Goal: Transaction & Acquisition: Purchase product/service

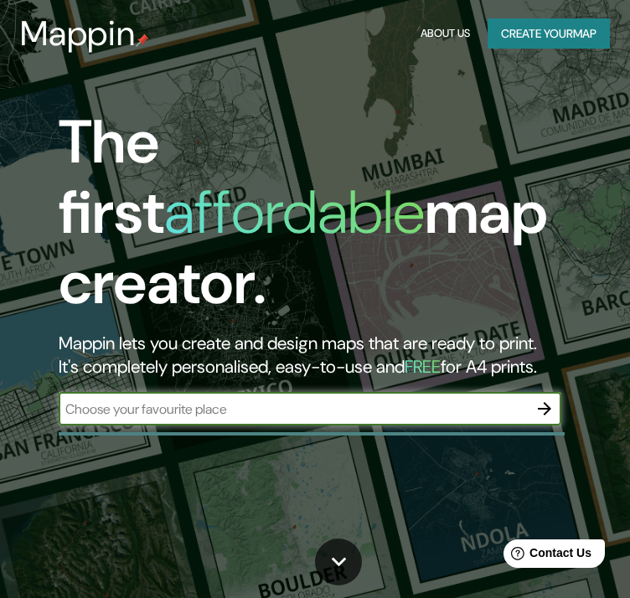
click at [536, 399] on icon "button" at bounding box center [544, 409] width 20 height 20
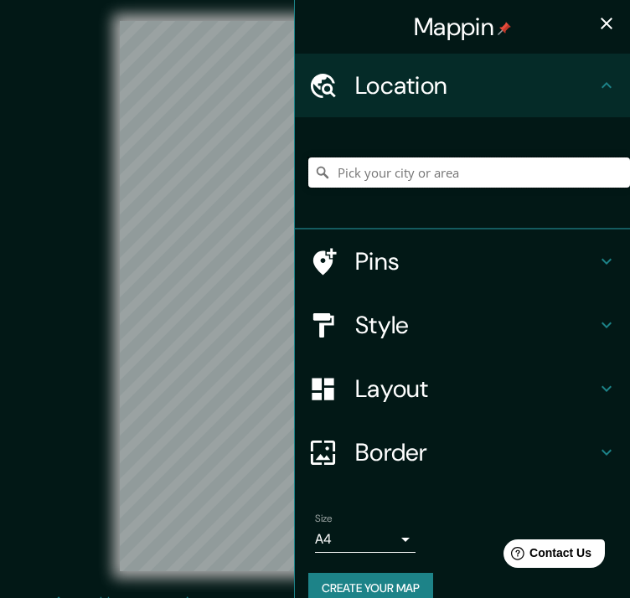
click at [455, 174] on input "Pick your city or area" at bounding box center [469, 172] width 322 height 30
paste input "C. Francisco Villa 19-MZ 025, Lazaro Cardenas, 52148 Lazaro Cardenas-Colonia Ag…"
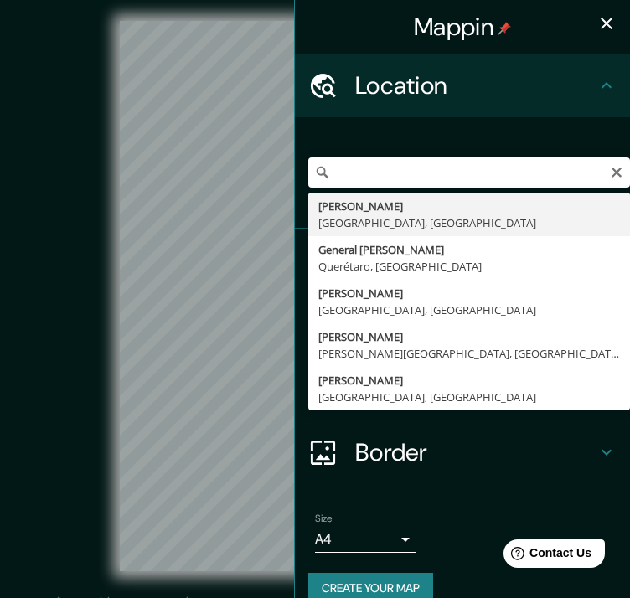
click at [419, 176] on input "C. Francisco Villa 19-MZ 025, Lazaro Cardenas, 52148 Lazaro Cardenas-Colonia Ag…" at bounding box center [469, 172] width 322 height 30
type input "e"
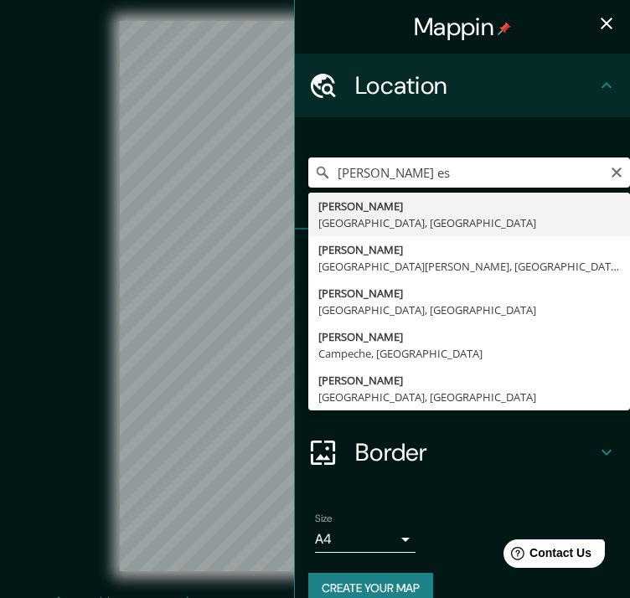
click at [361, 179] on input "lerma es" at bounding box center [469, 172] width 322 height 30
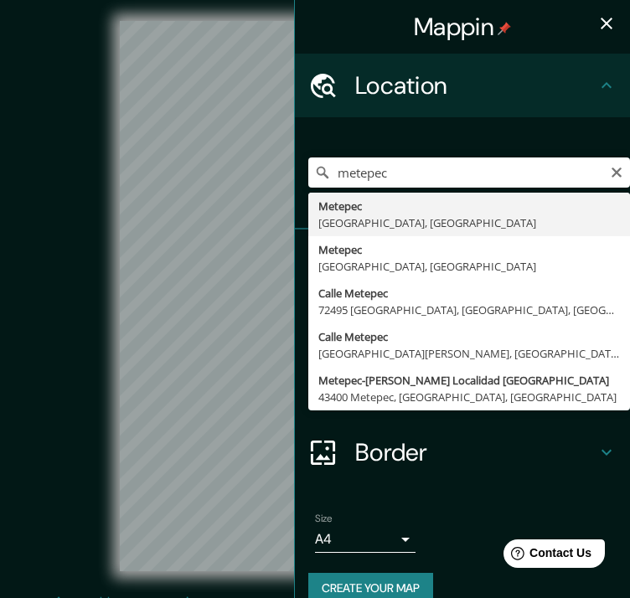
type input "Metepec, [GEOGRAPHIC_DATA], [GEOGRAPHIC_DATA]"
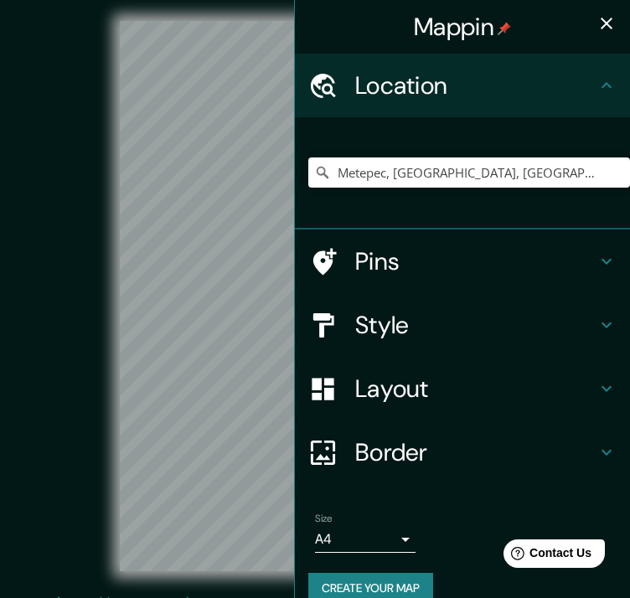
click at [426, 304] on div "Style" at bounding box center [462, 325] width 335 height 64
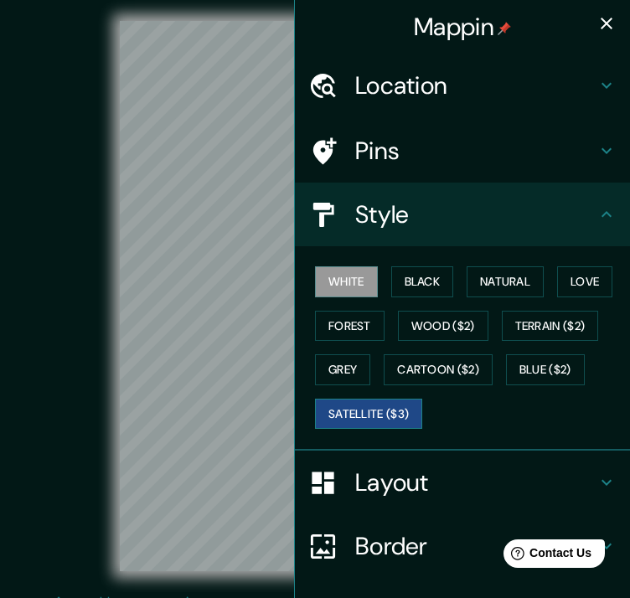
click at [400, 411] on button "Satellite ($3)" at bounding box center [368, 414] width 107 height 31
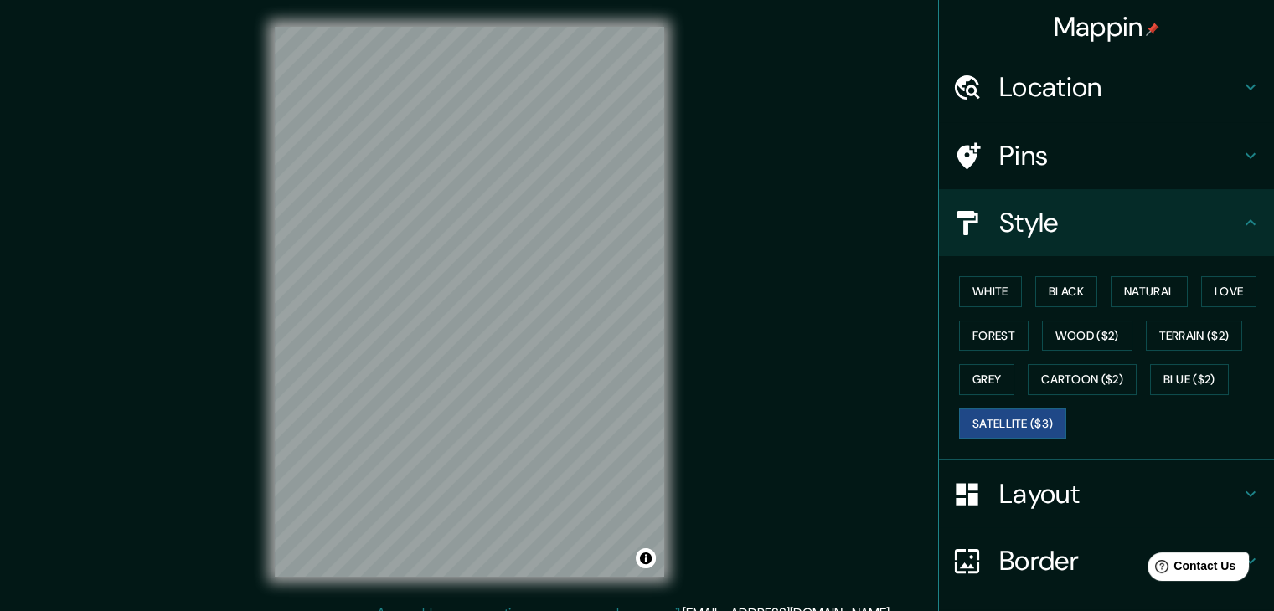
click at [642, 260] on div "© Mapbox © OpenStreetMap Improve this map © Maxar" at bounding box center [469, 302] width 1147 height 550
click at [642, 285] on button "Love" at bounding box center [1228, 291] width 55 height 31
click at [642, 505] on h4 "Layout" at bounding box center [1119, 494] width 241 height 34
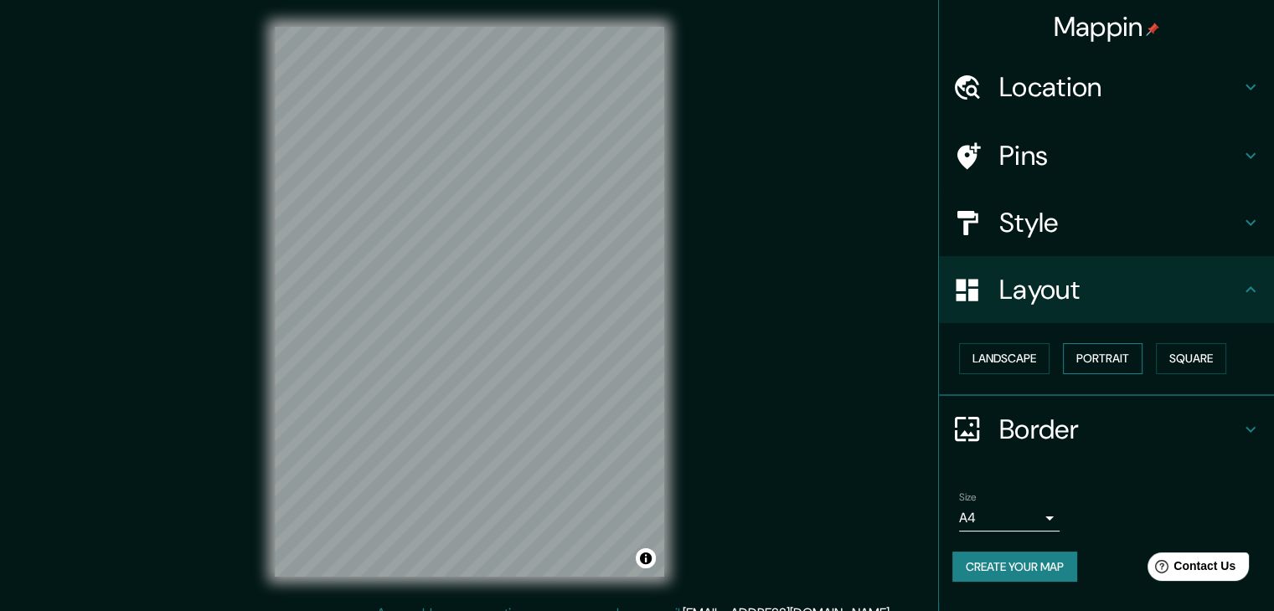
click at [642, 364] on button "Portrait" at bounding box center [1103, 358] width 80 height 31
click at [642, 359] on button "Square" at bounding box center [1191, 358] width 70 height 31
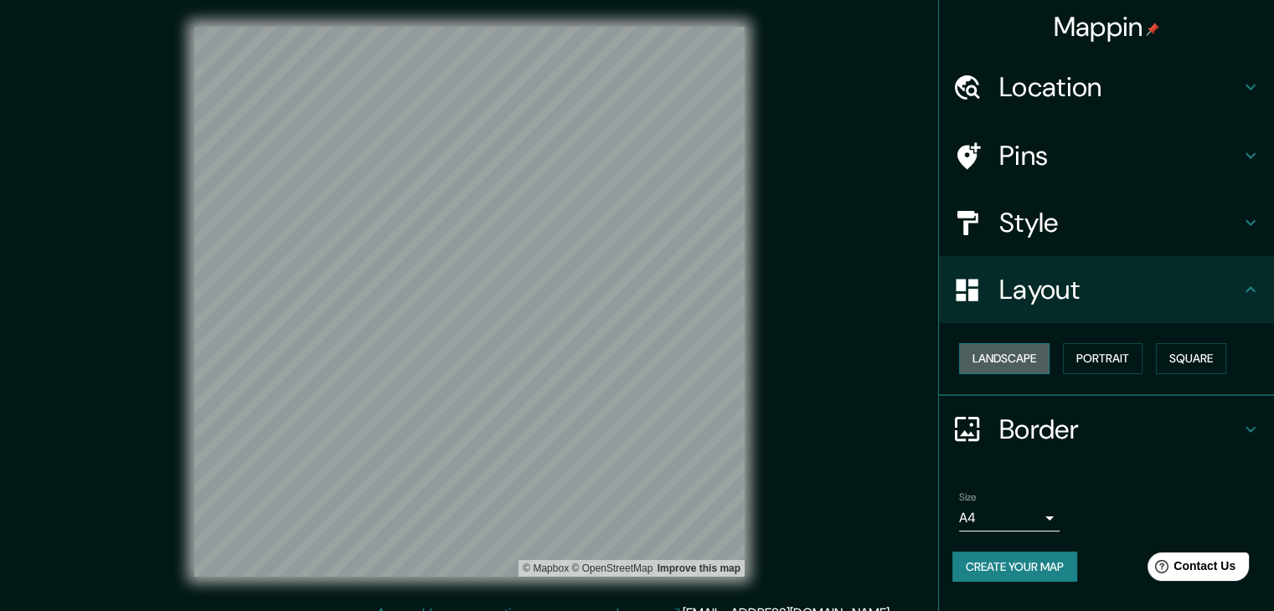
click at [642, 358] on button "Landscape" at bounding box center [1004, 358] width 90 height 31
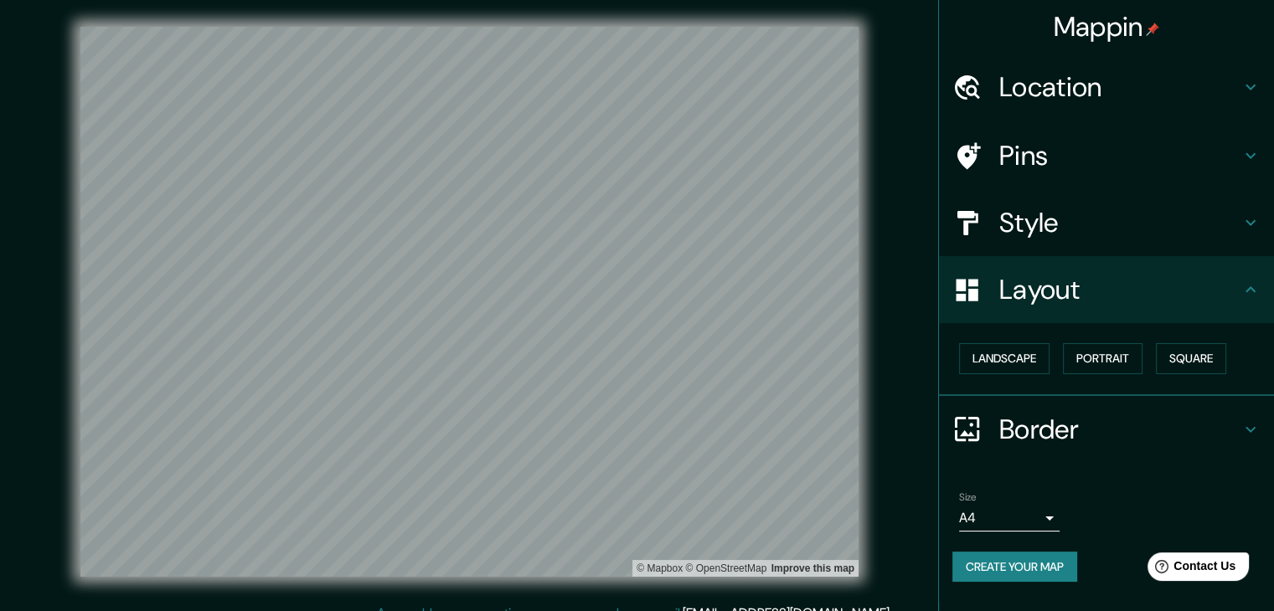
click at [642, 564] on button "Create your map" at bounding box center [1014, 567] width 125 height 31
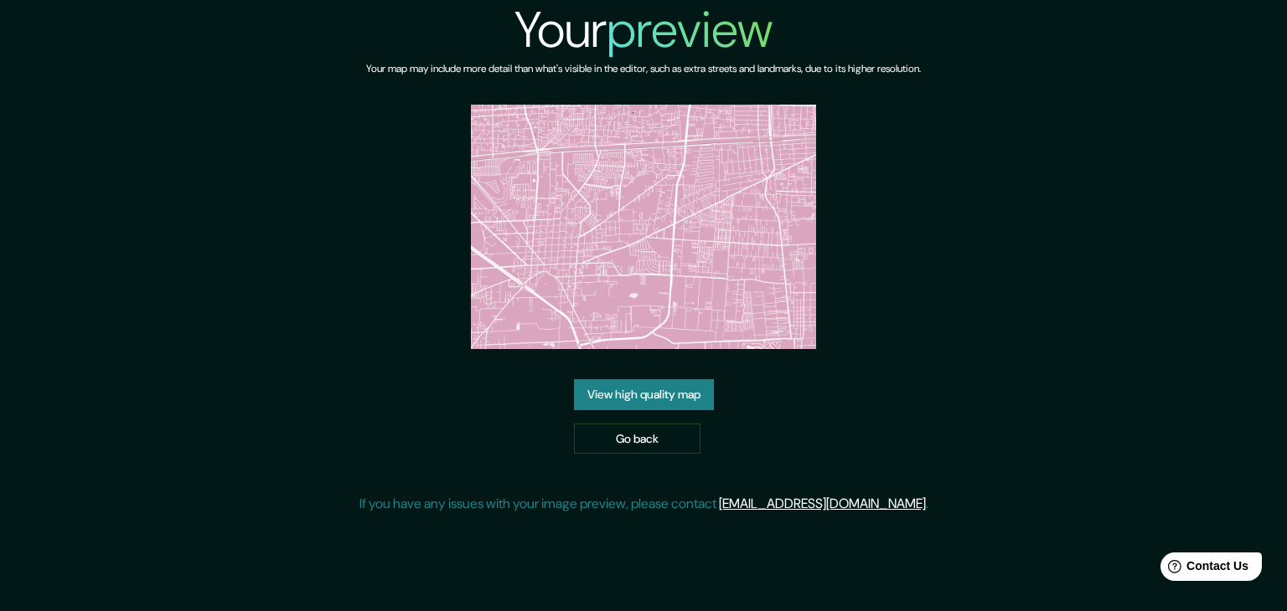
drag, startPoint x: 618, startPoint y: 252, endPoint x: 550, endPoint y: 369, distance: 134.8
click at [543, 353] on div "Your preview Your map may include more detail than what's visible in the editor…" at bounding box center [643, 264] width 569 height 528
click at [603, 437] on link "Go back" at bounding box center [637, 439] width 126 height 31
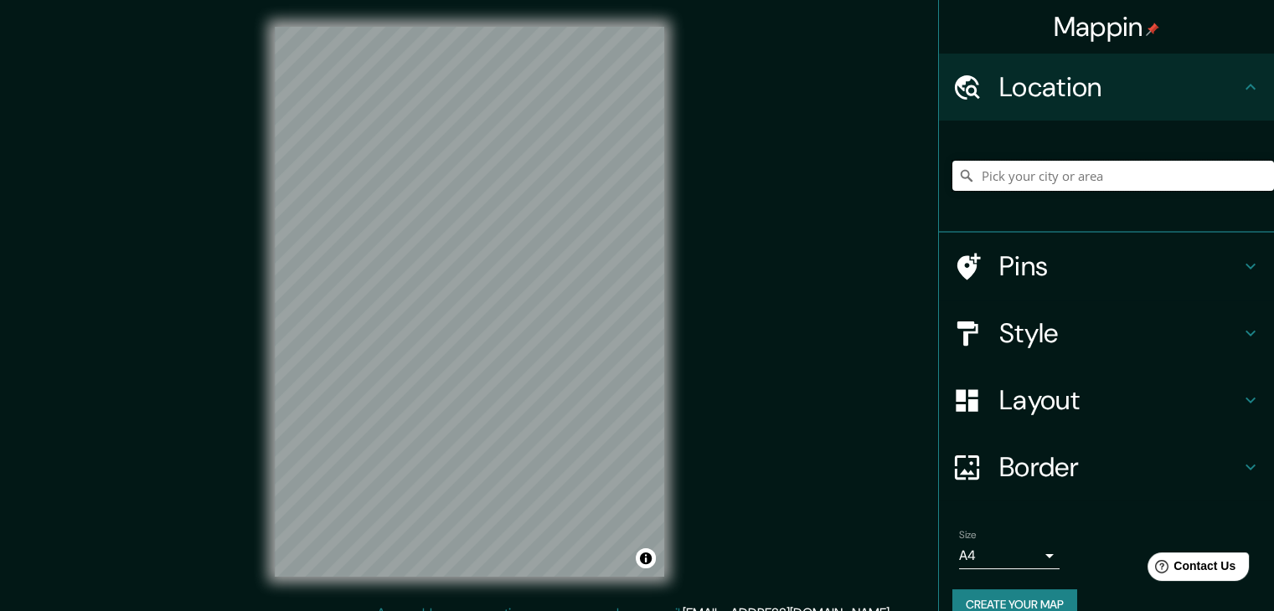
click at [1117, 175] on input "Pick your city or area" at bounding box center [1113, 176] width 322 height 30
type input "Metepec, [GEOGRAPHIC_DATA], [GEOGRAPHIC_DATA]"
click at [1086, 272] on h4 "Pins" at bounding box center [1119, 267] width 241 height 34
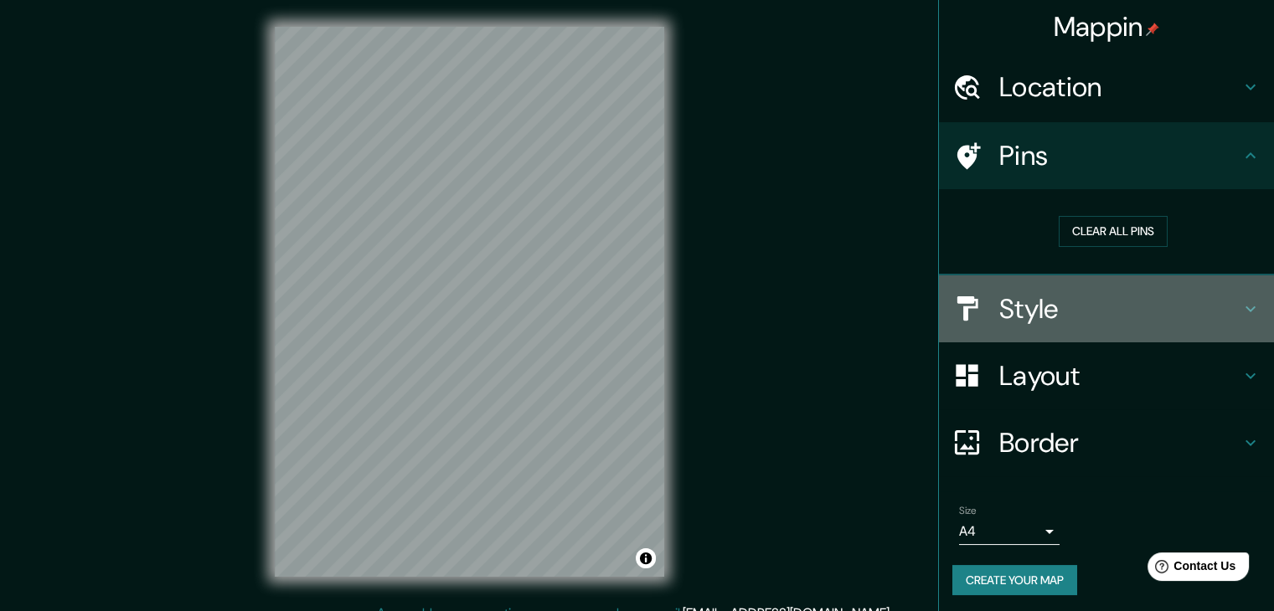
click at [1086, 316] on h4 "Style" at bounding box center [1119, 309] width 241 height 34
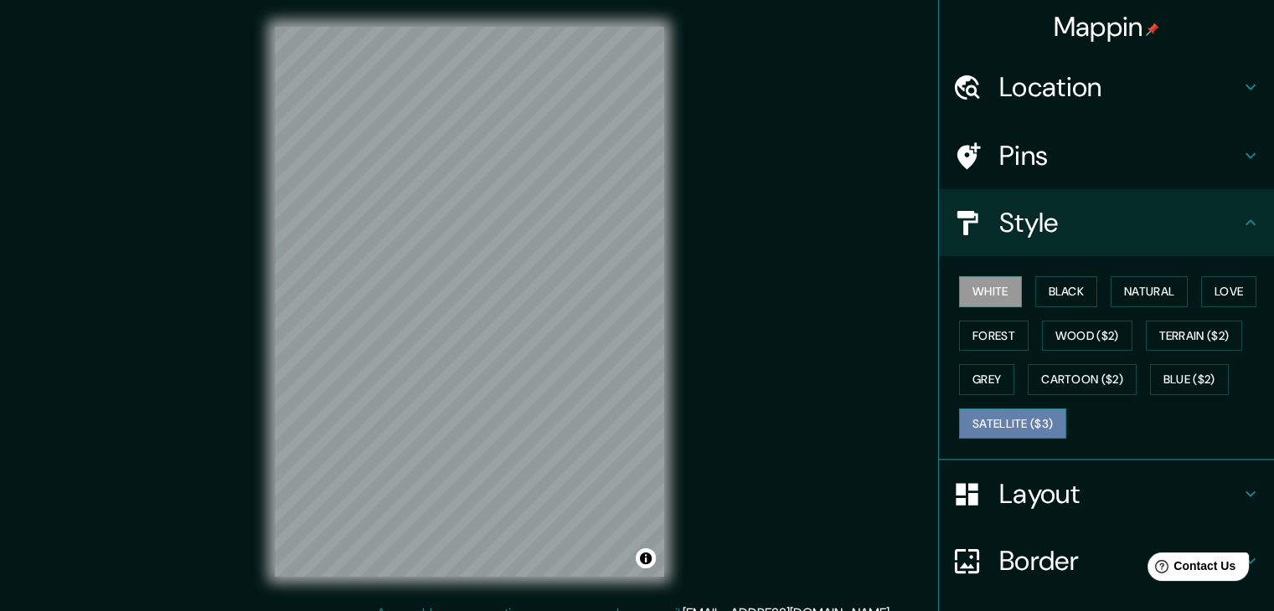
click at [1010, 420] on button "Satellite ($3)" at bounding box center [1012, 424] width 107 height 31
click at [1018, 477] on h4 "Layout" at bounding box center [1119, 494] width 241 height 34
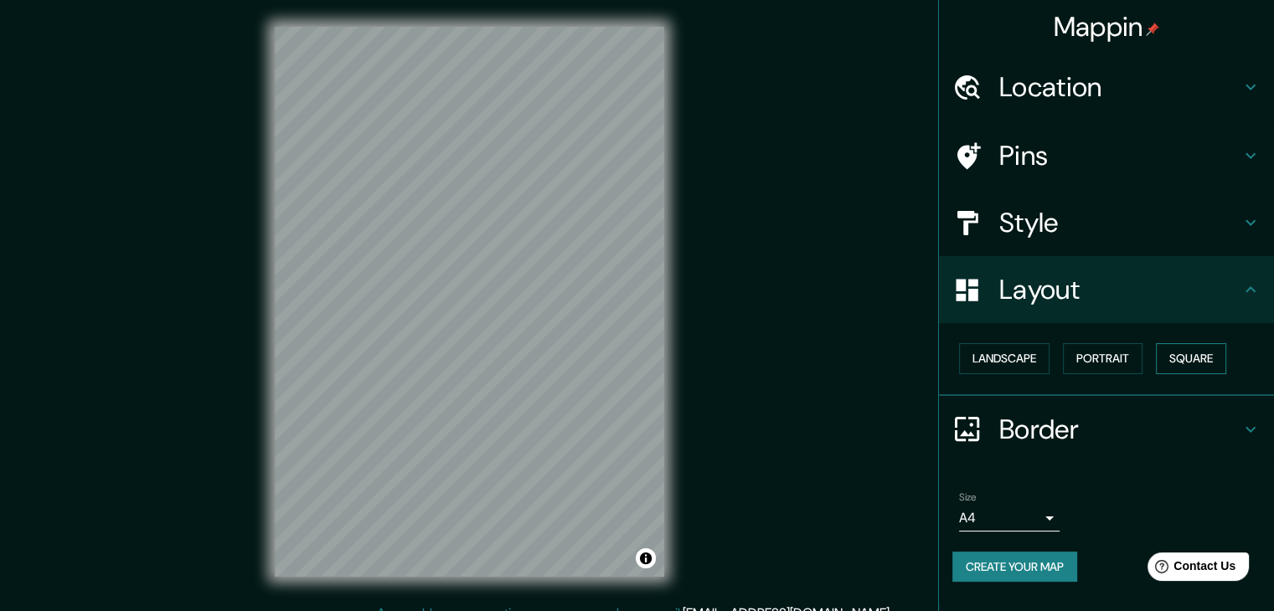
click at [1190, 346] on button "Square" at bounding box center [1191, 358] width 70 height 31
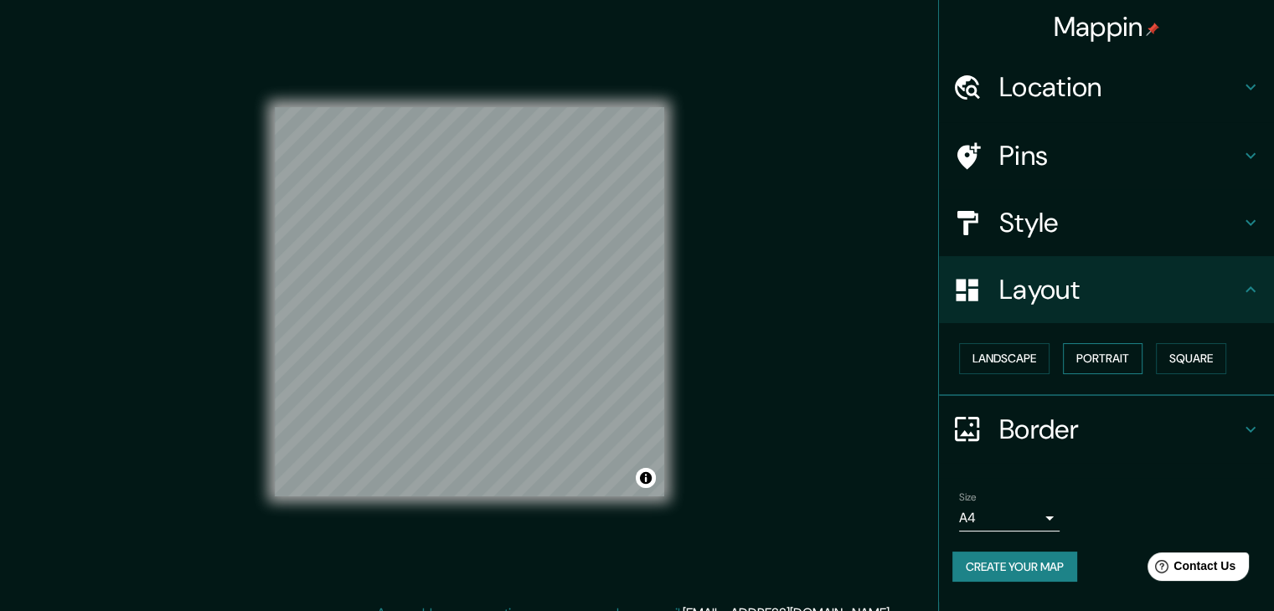
click at [1086, 369] on button "Portrait" at bounding box center [1103, 358] width 80 height 31
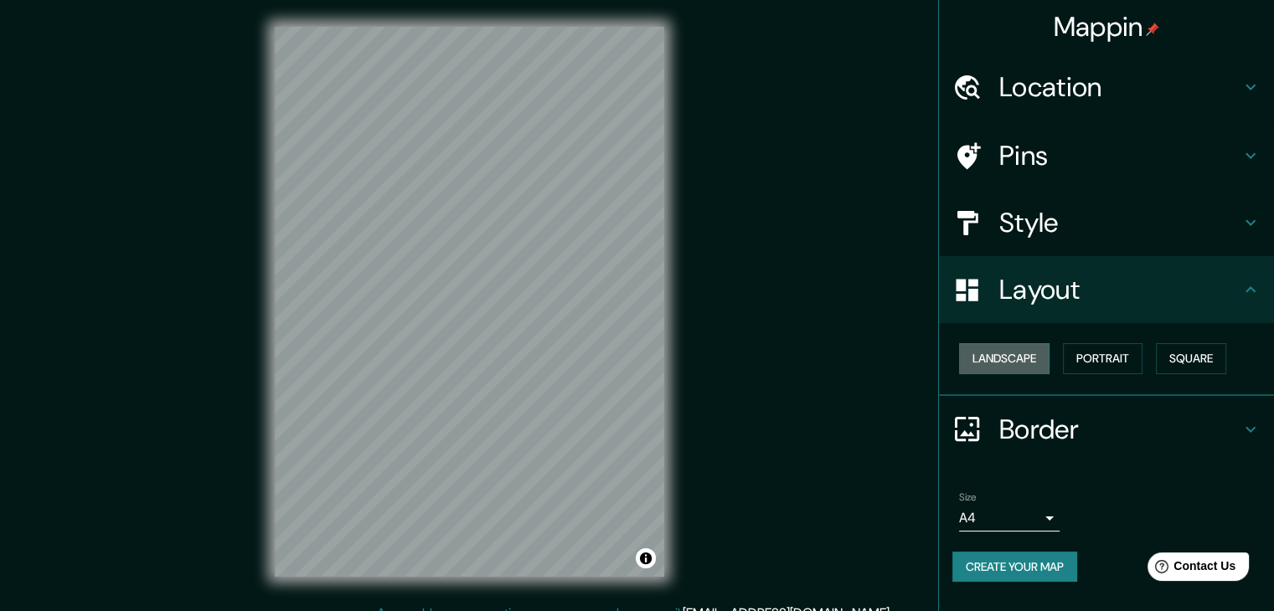
click at [1034, 372] on button "Landscape" at bounding box center [1004, 358] width 90 height 31
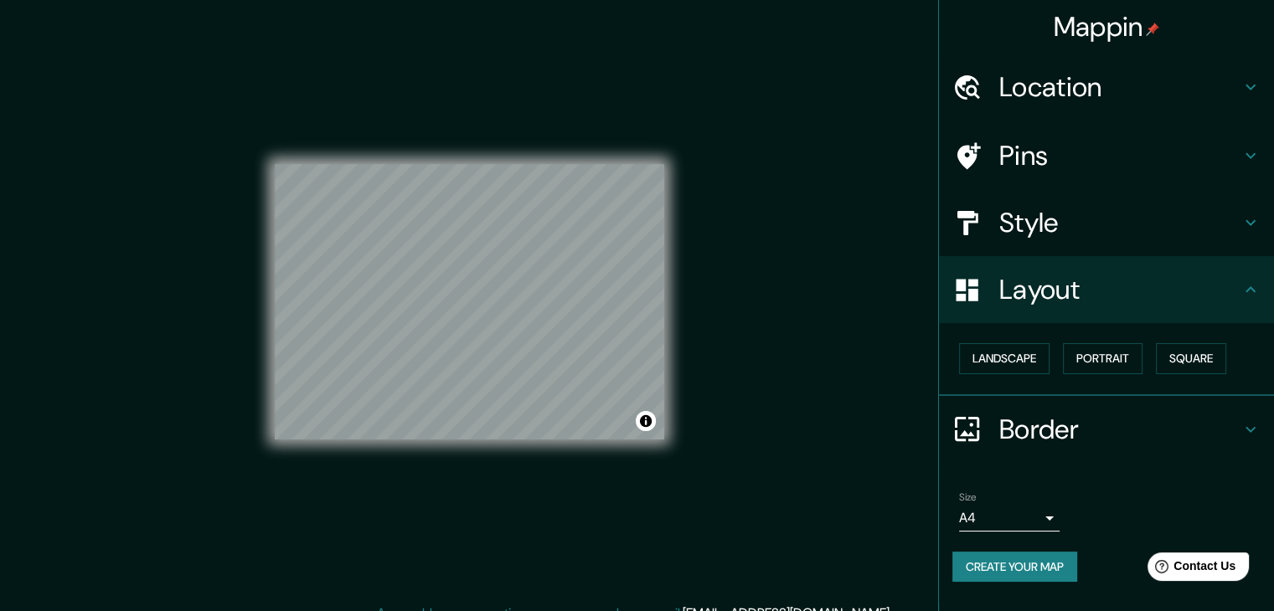
click at [1082, 145] on h4 "Pins" at bounding box center [1119, 156] width 241 height 34
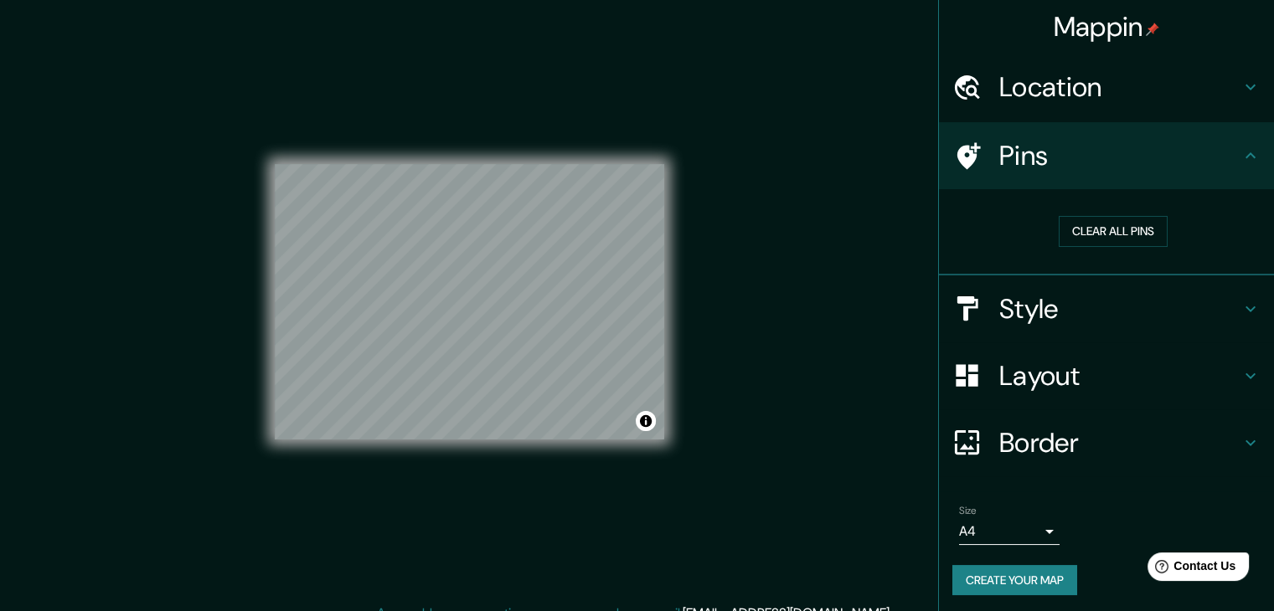
click at [1019, 329] on div "Style" at bounding box center [1106, 309] width 335 height 67
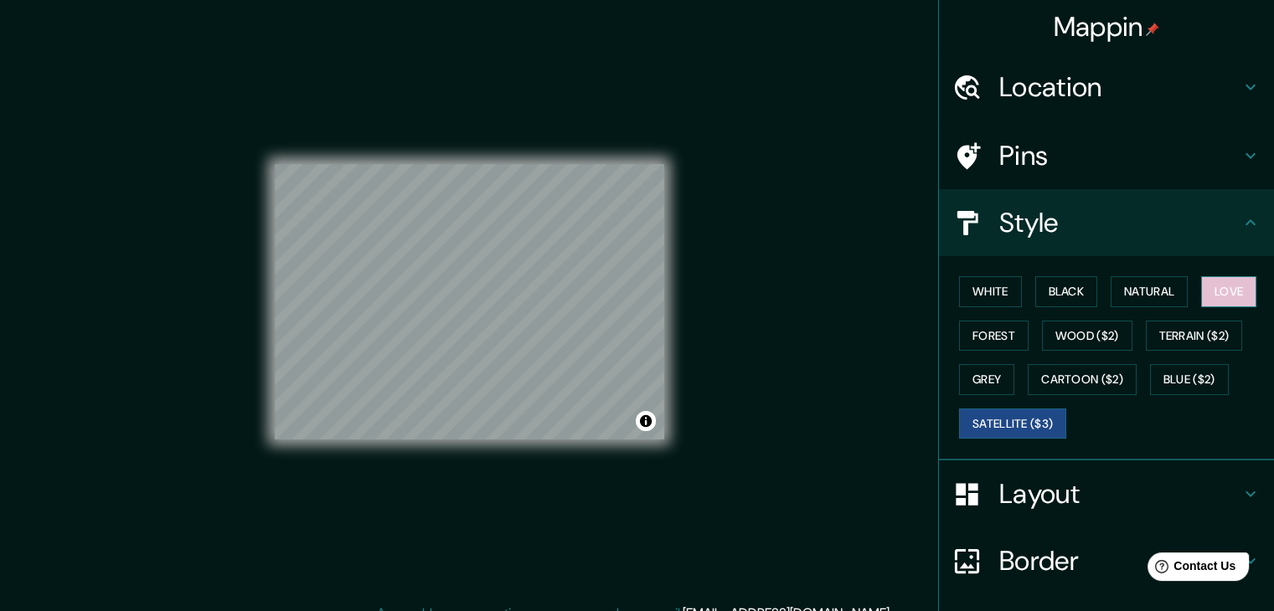
click at [1204, 291] on button "Love" at bounding box center [1228, 291] width 55 height 31
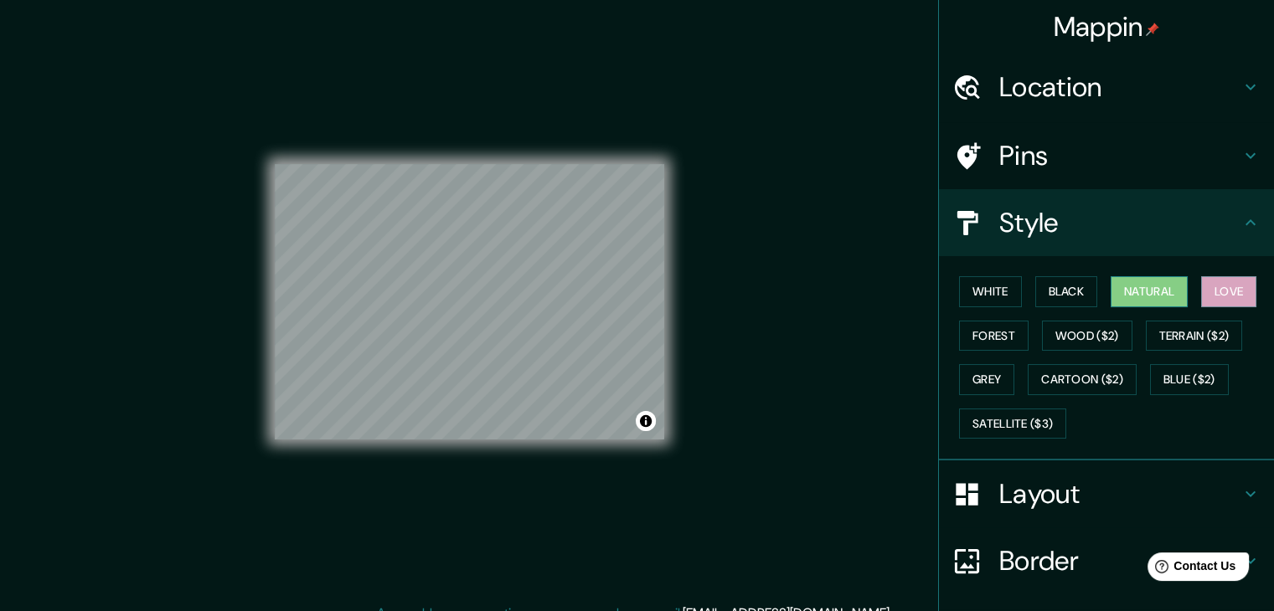
click at [1163, 288] on button "Natural" at bounding box center [1149, 291] width 77 height 31
click at [1078, 290] on button "Black" at bounding box center [1066, 291] width 63 height 31
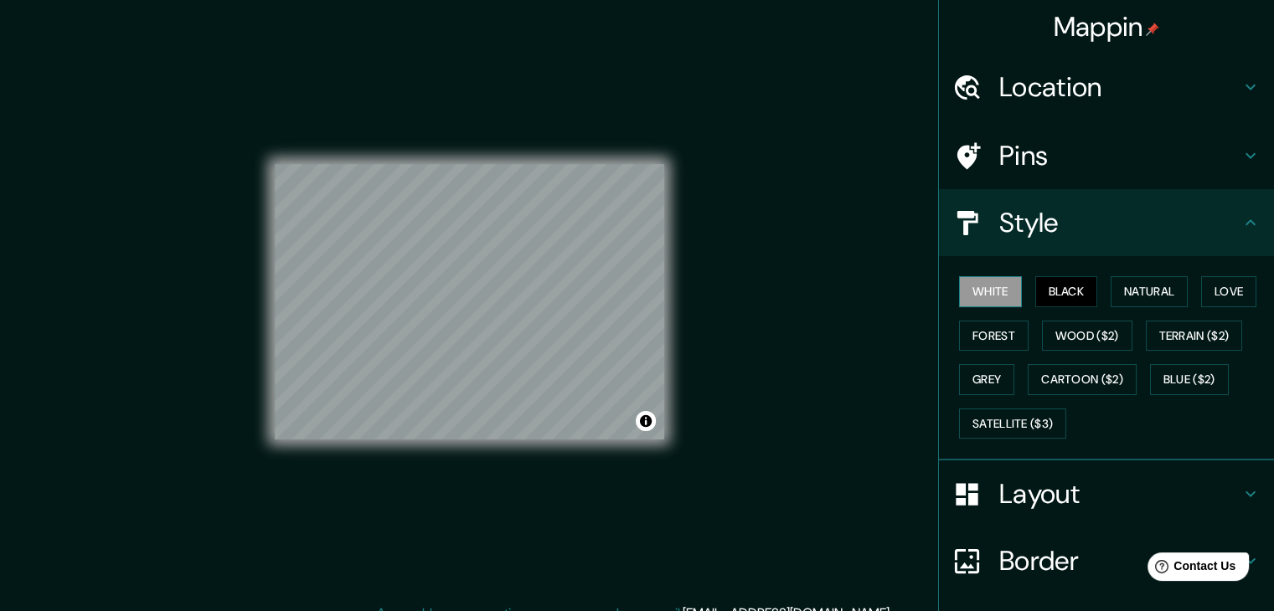
click at [972, 291] on button "White" at bounding box center [990, 291] width 63 height 31
click at [991, 329] on button "Forest" at bounding box center [994, 336] width 70 height 31
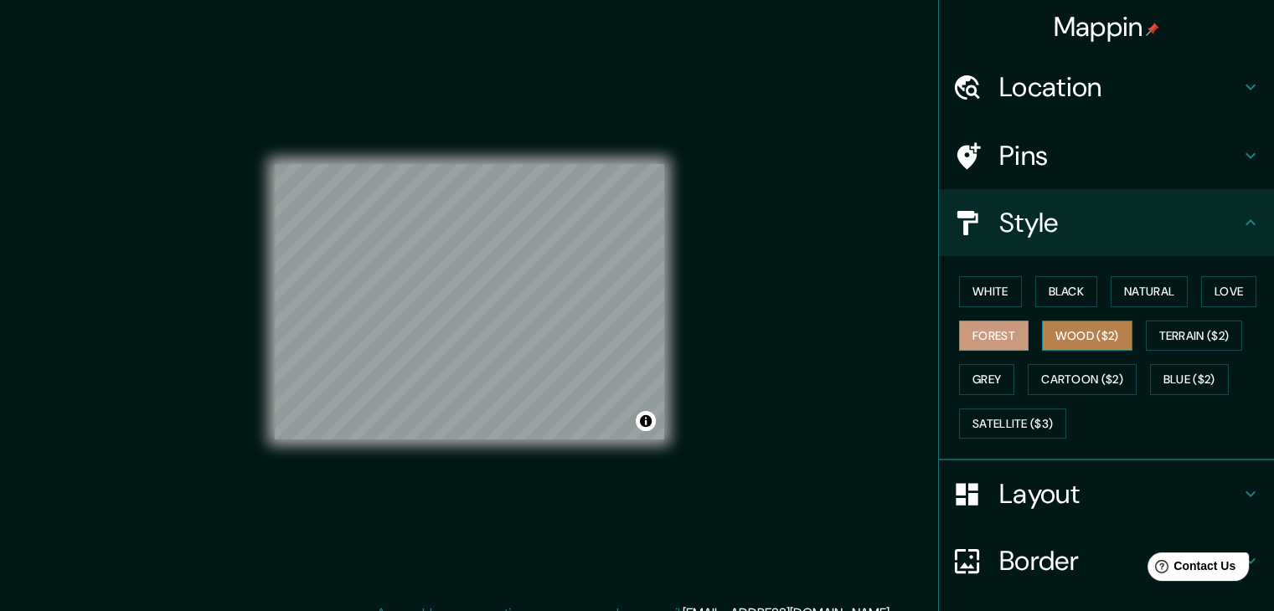
click at [1055, 331] on button "Wood ($2)" at bounding box center [1087, 336] width 90 height 31
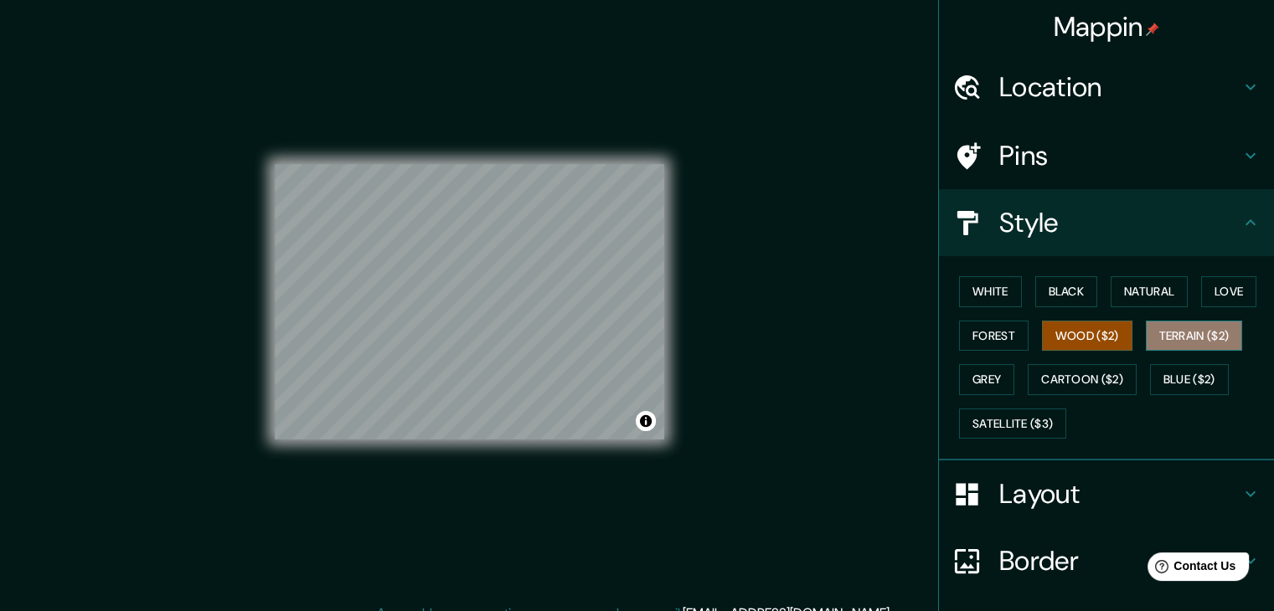
click at [1170, 333] on button "Terrain ($2)" at bounding box center [1194, 336] width 97 height 31
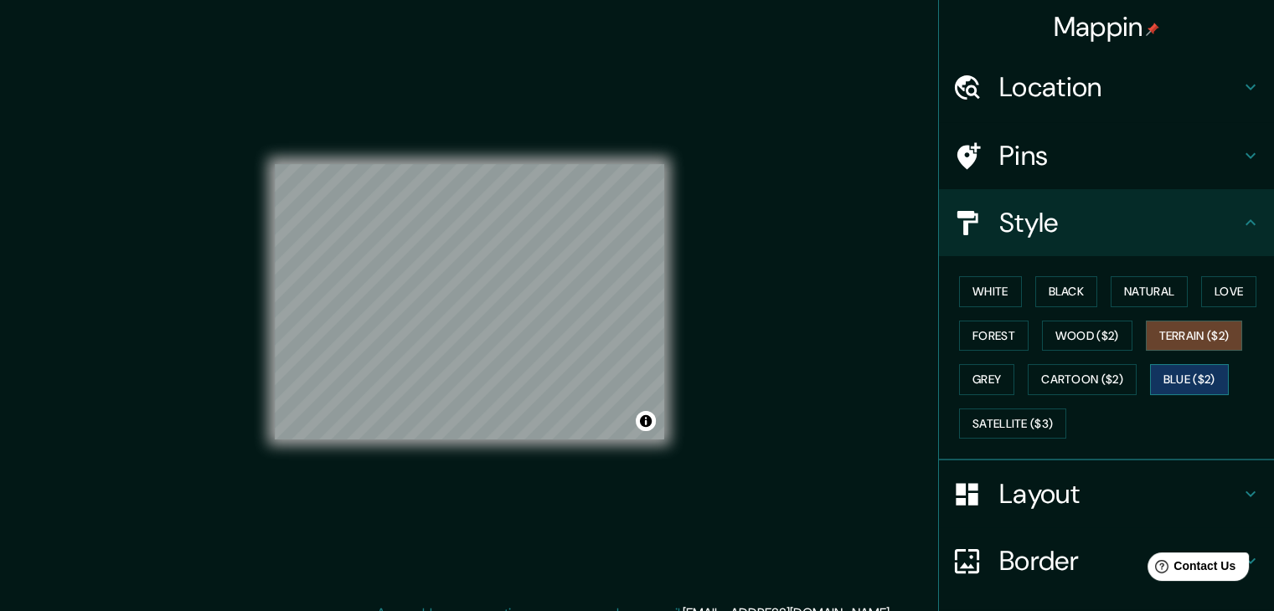
click at [1174, 372] on button "Blue ($2)" at bounding box center [1189, 379] width 79 height 31
click at [1075, 383] on button "Cartoon ($2)" at bounding box center [1082, 379] width 109 height 31
click at [1169, 383] on button "Blue ($2)" at bounding box center [1189, 379] width 79 height 31
click at [1032, 422] on button "Satellite ($3)" at bounding box center [1012, 424] width 107 height 31
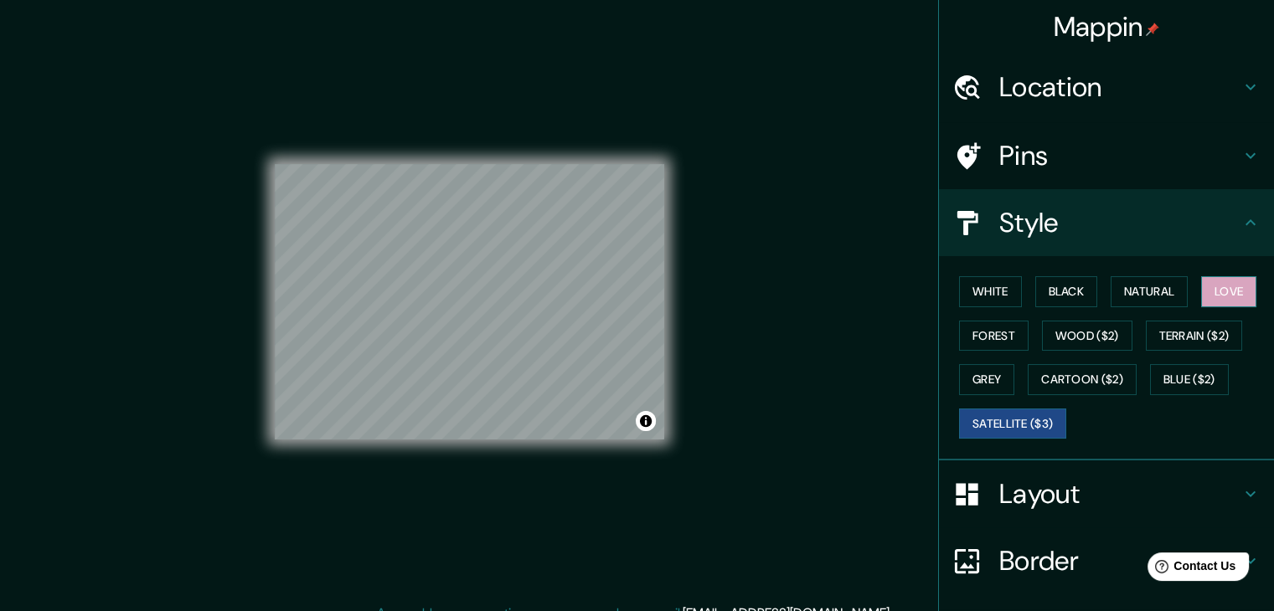
click at [1223, 292] on button "Love" at bounding box center [1228, 291] width 55 height 31
click at [987, 281] on button "White" at bounding box center [990, 291] width 63 height 31
click at [1213, 296] on button "Love" at bounding box center [1228, 291] width 55 height 31
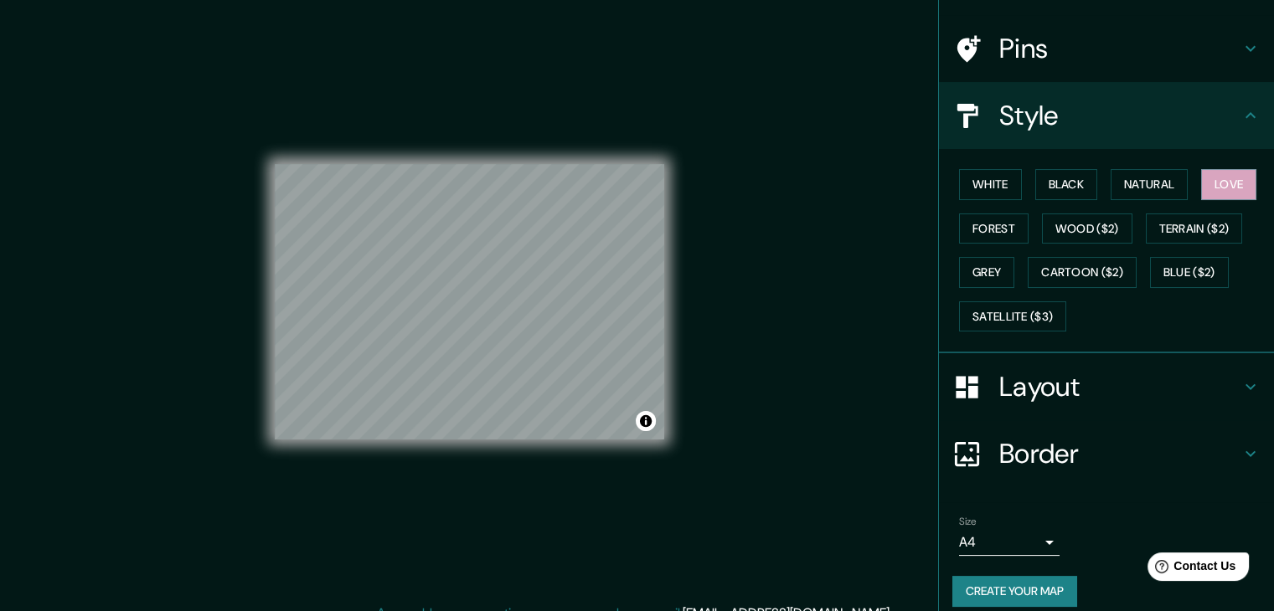
scroll to position [121, 0]
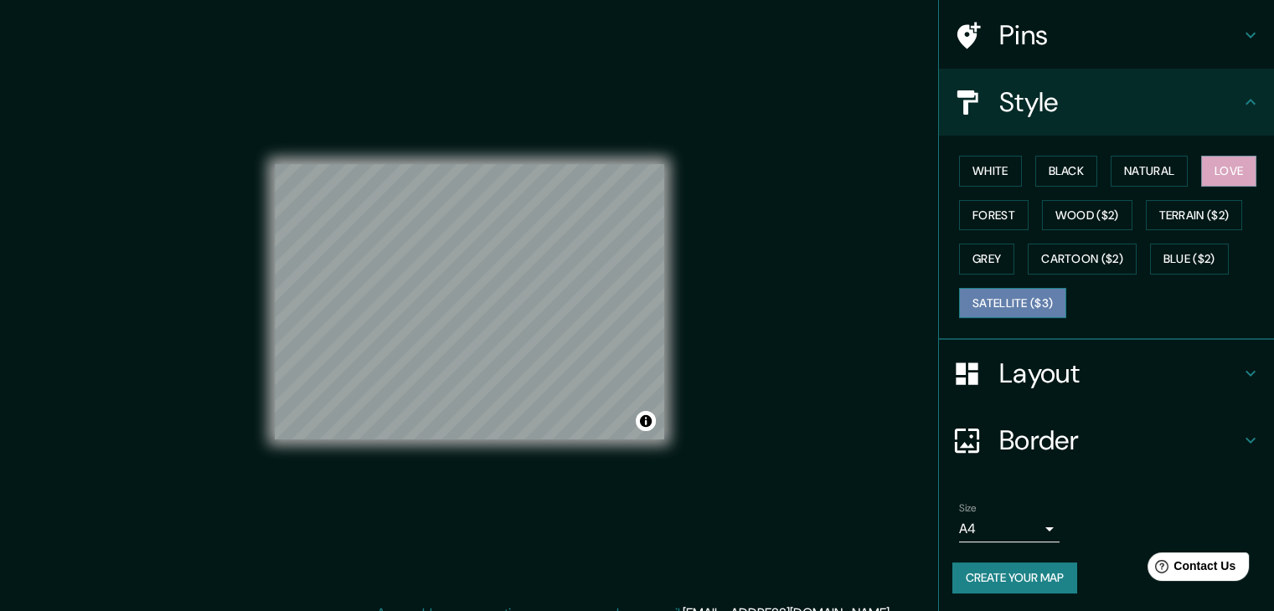
click at [1039, 311] on button "Satellite ($3)" at bounding box center [1012, 303] width 107 height 31
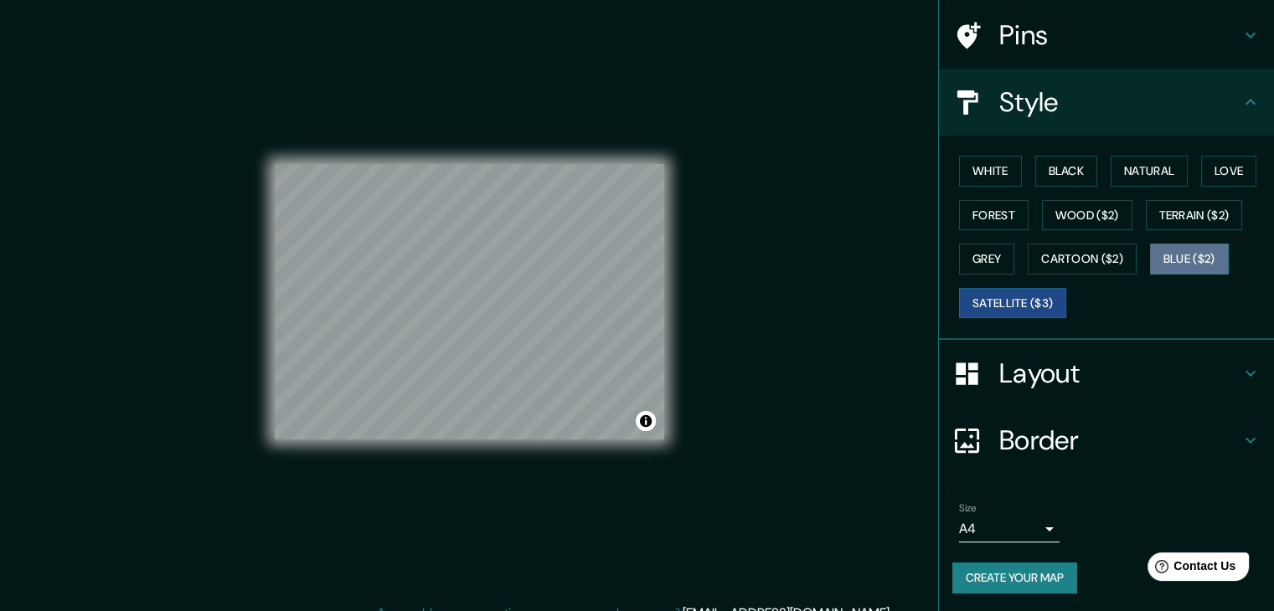
click at [1150, 265] on button "Blue ($2)" at bounding box center [1189, 259] width 79 height 31
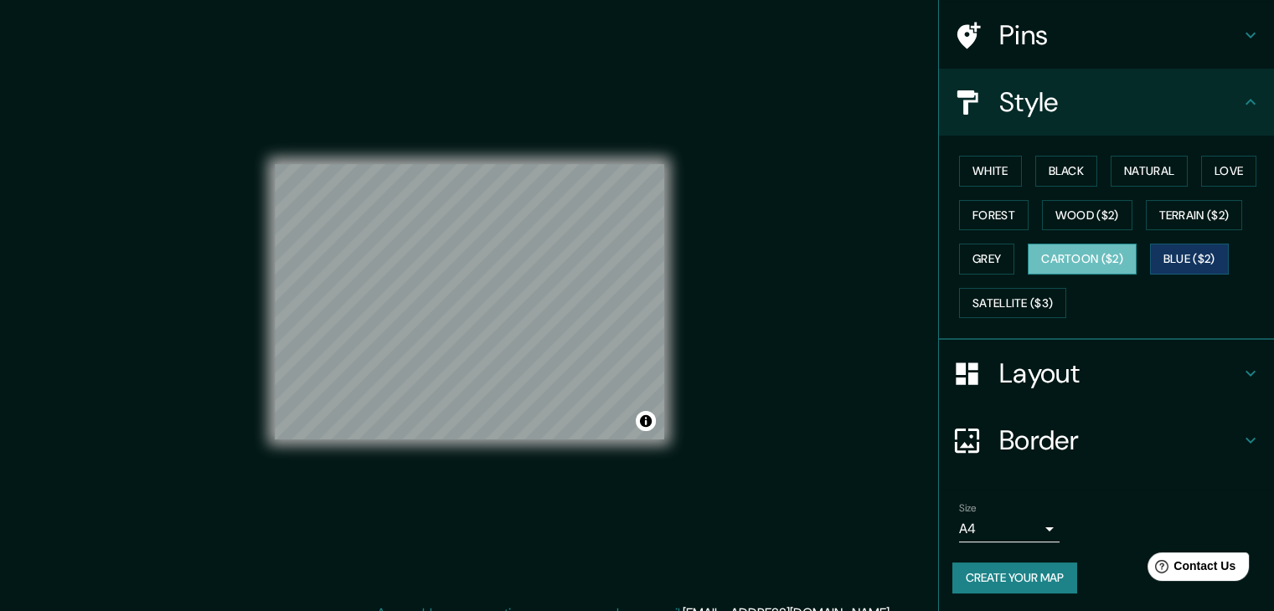
click at [1100, 268] on button "Cartoon ($2)" at bounding box center [1082, 259] width 109 height 31
click at [1169, 259] on button "Blue ($2)" at bounding box center [1189, 259] width 79 height 31
click at [1212, 180] on button "Love" at bounding box center [1228, 171] width 55 height 31
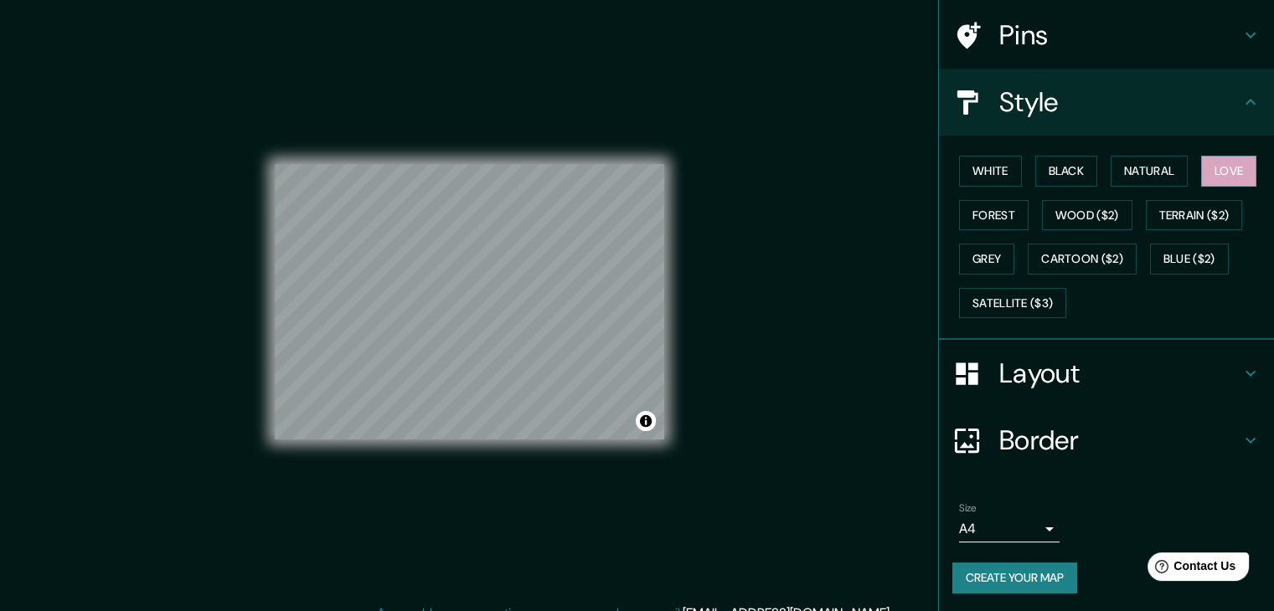
click at [1012, 579] on button "Create your map" at bounding box center [1014, 578] width 125 height 31
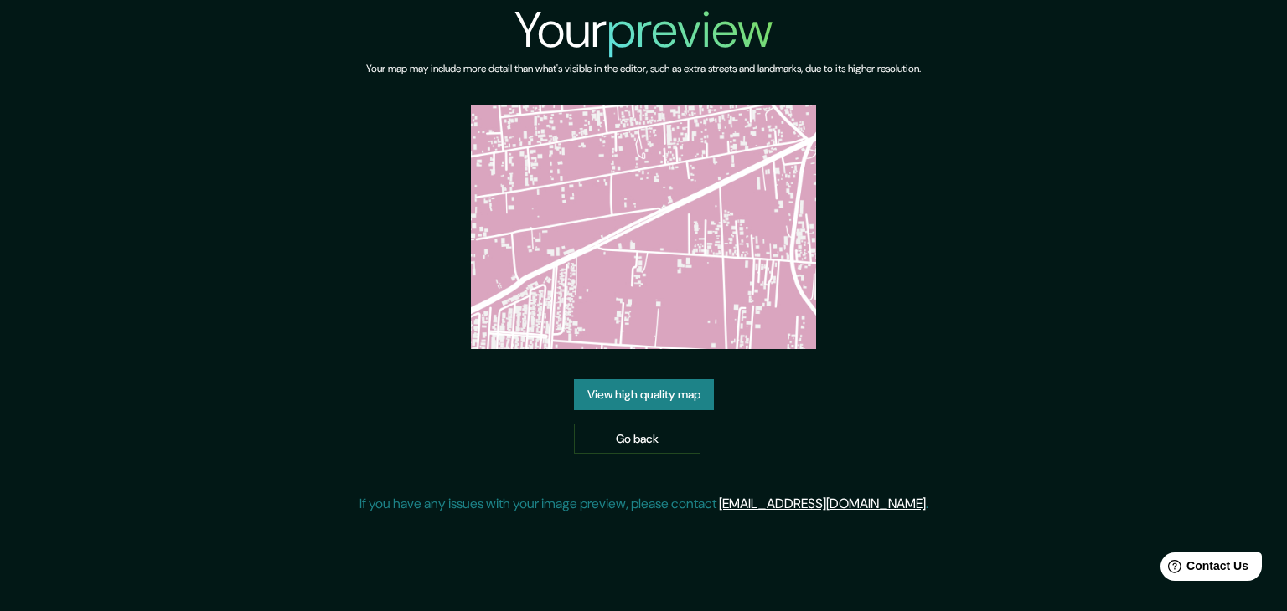
click at [690, 389] on link "View high quality map" at bounding box center [644, 394] width 140 height 31
